Goal: Go to known website: Access a specific website the user already knows

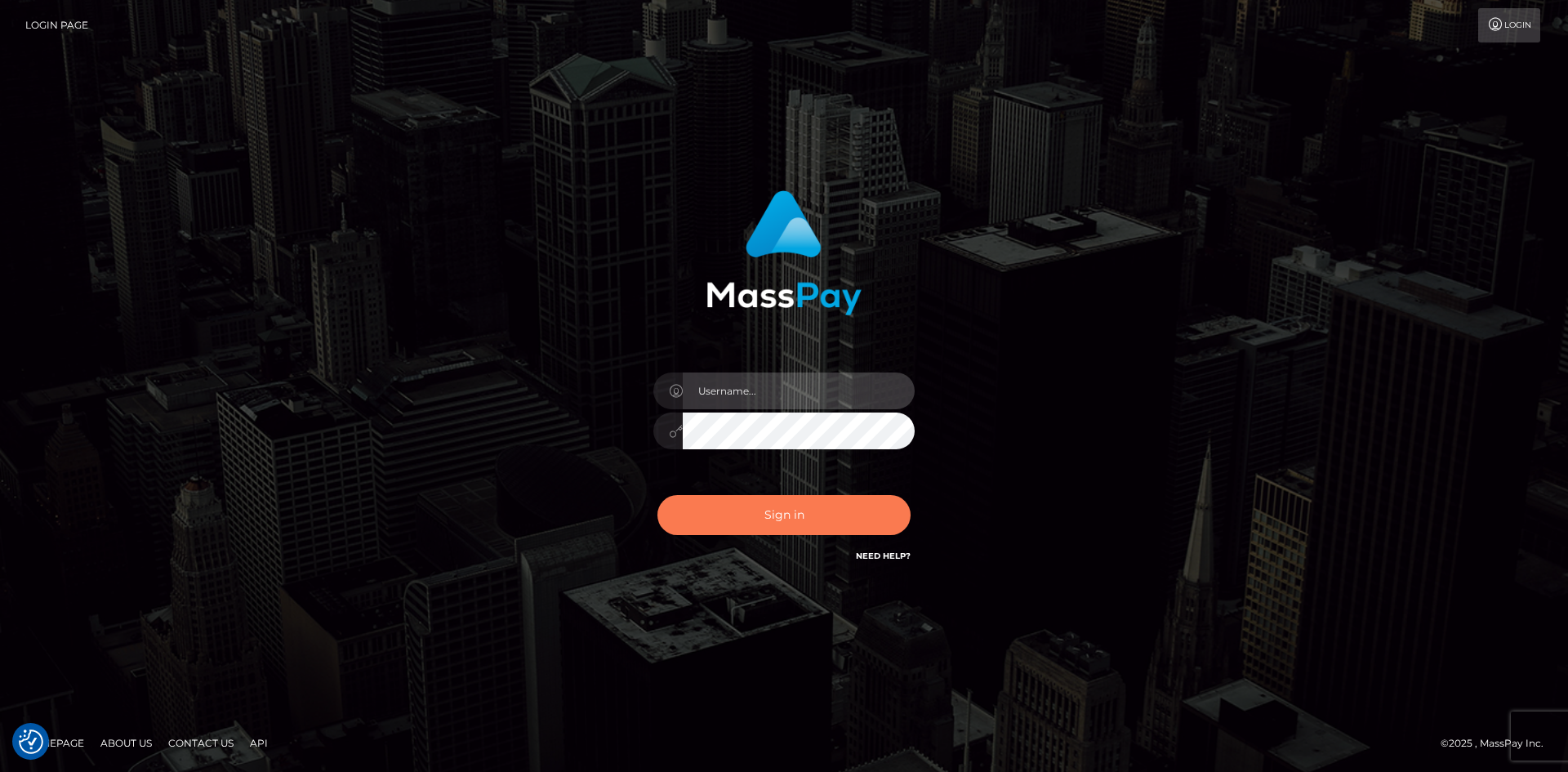
type input "Amy.Springer2"
click at [845, 513] on button "Sign in" at bounding box center [784, 514] width 253 height 40
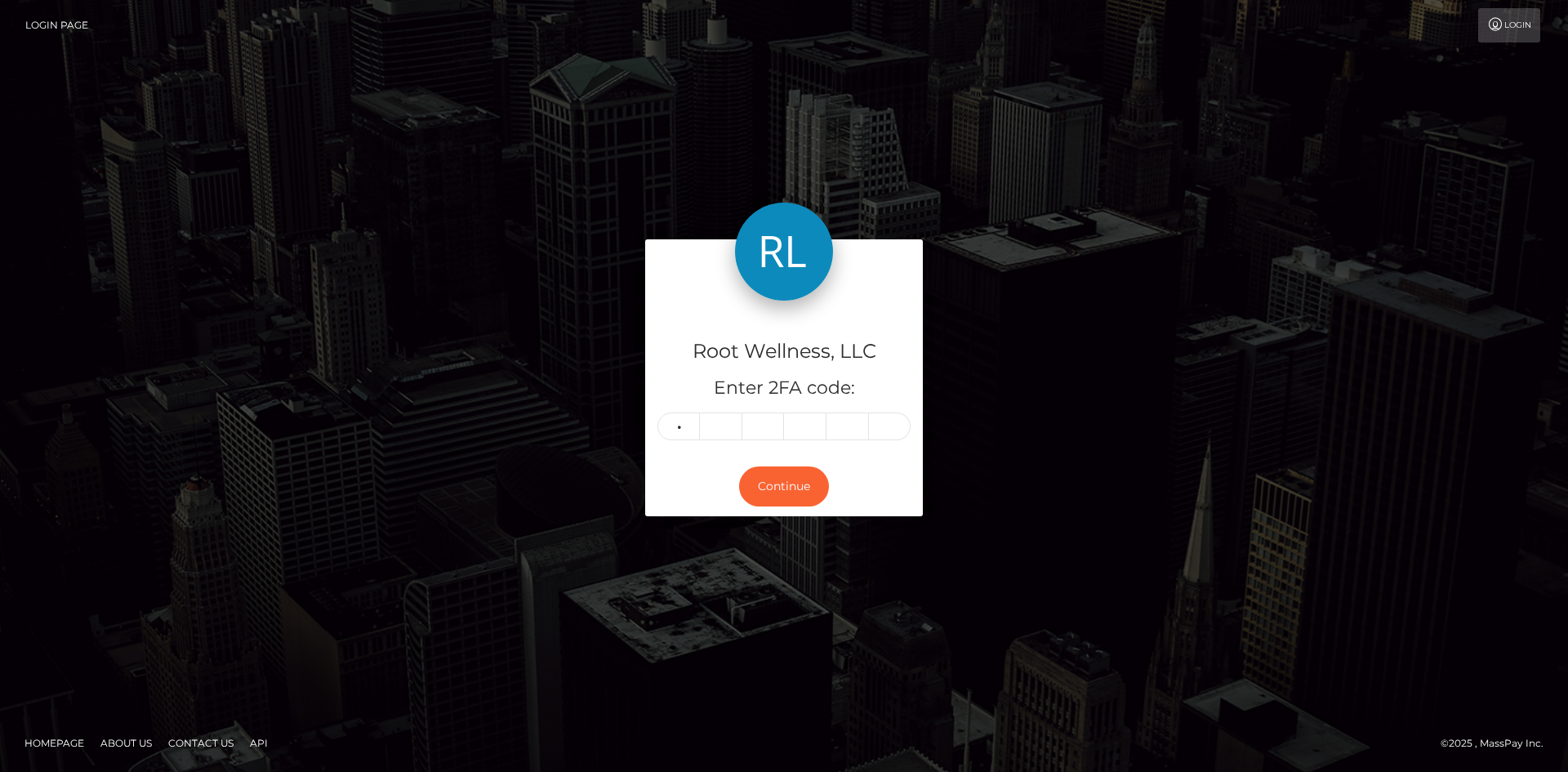
type input "1"
type input "5"
type input "2"
type input "4"
type input "6"
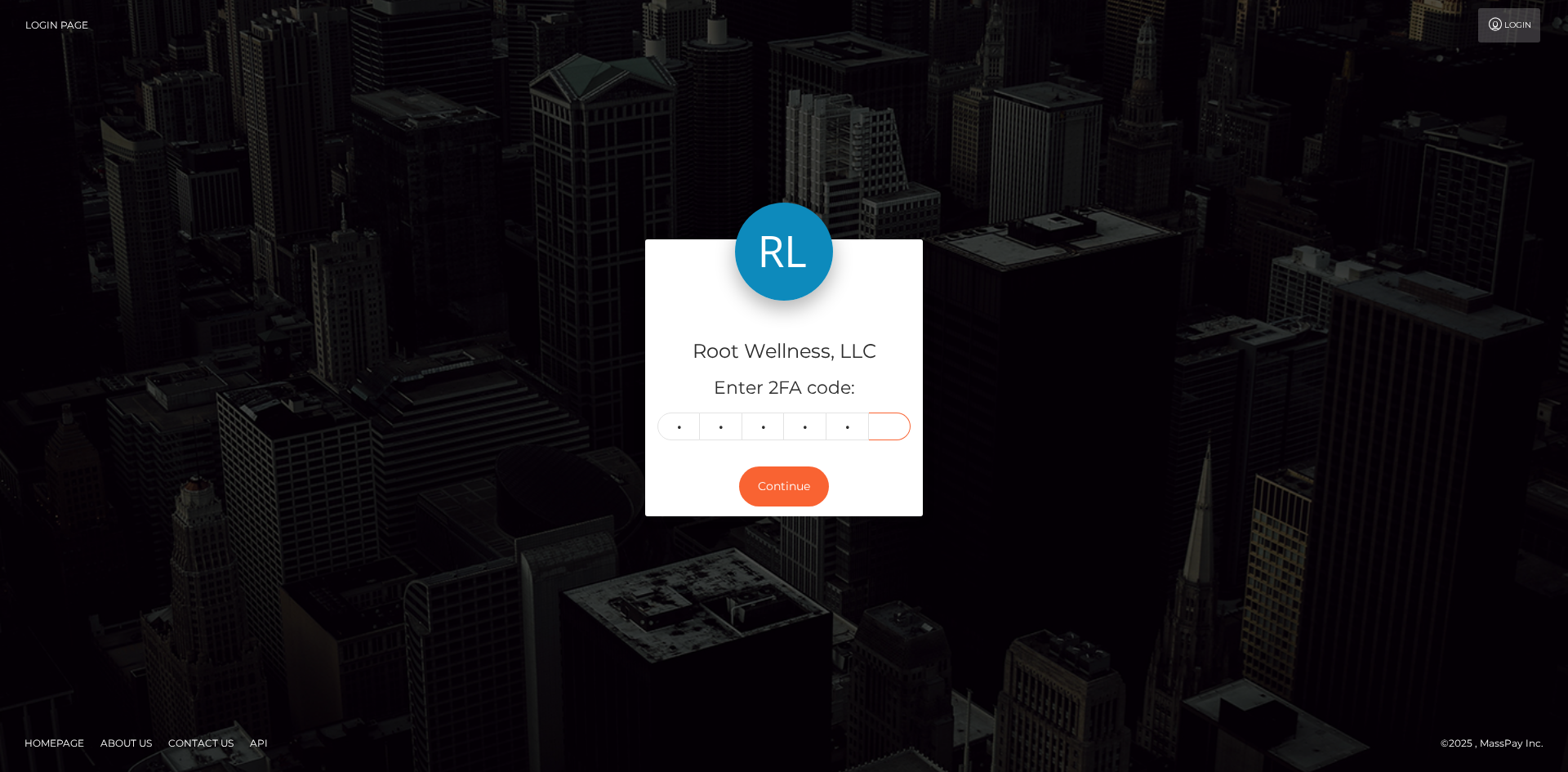
type input "6"
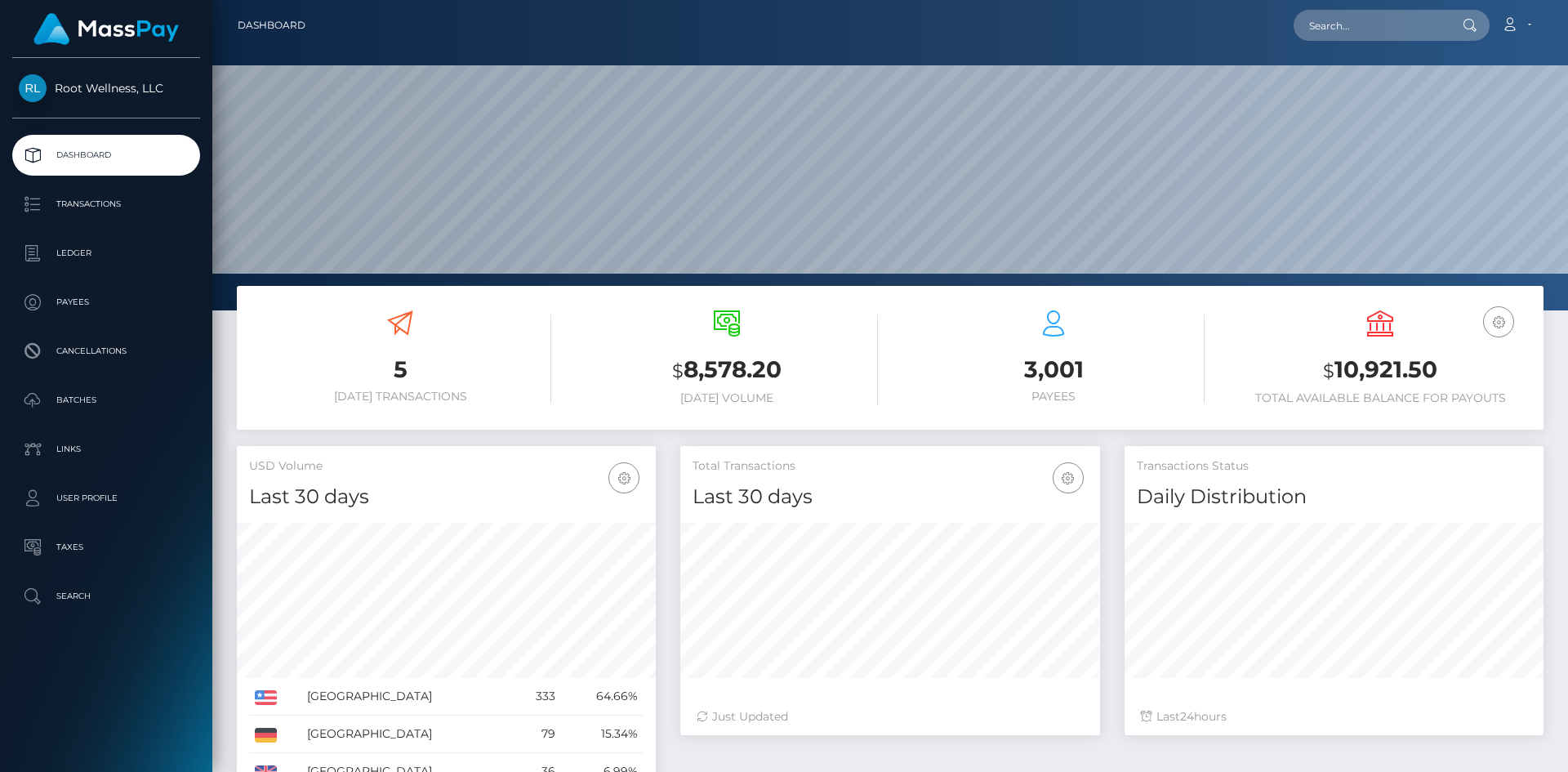
scroll to position [290, 420]
click at [77, 395] on p "Batches" at bounding box center [106, 400] width 175 height 24
